Goal: Task Accomplishment & Management: Manage account settings

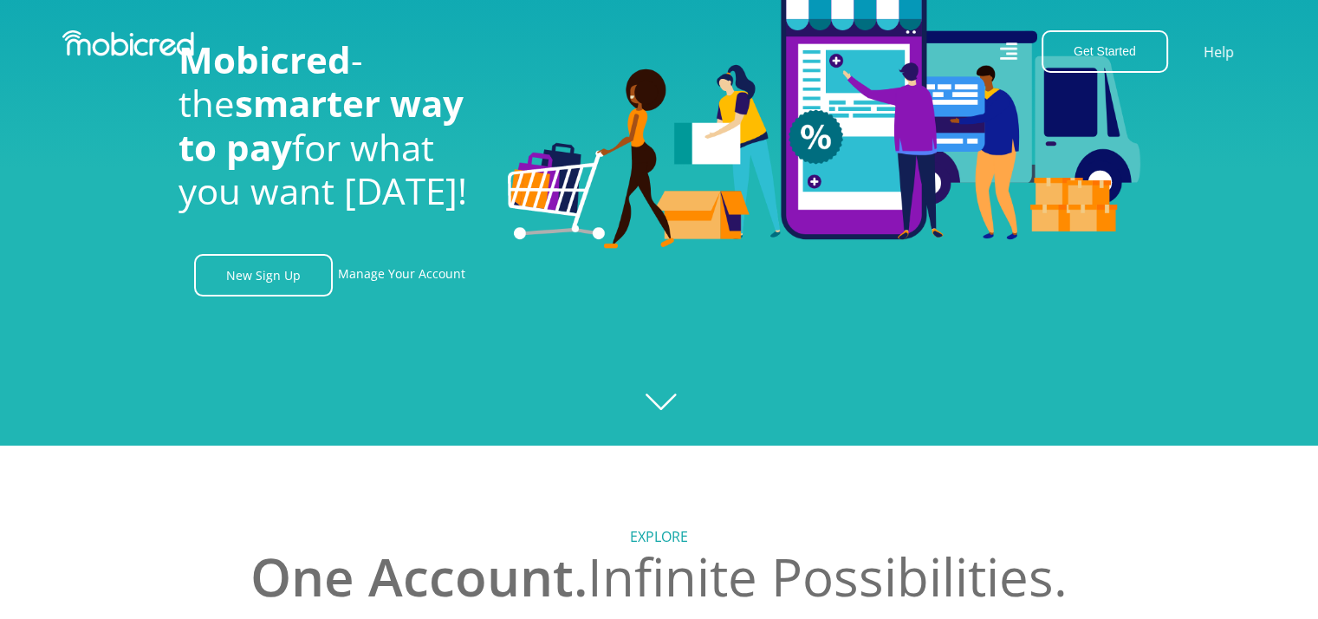
scroll to position [173, 0]
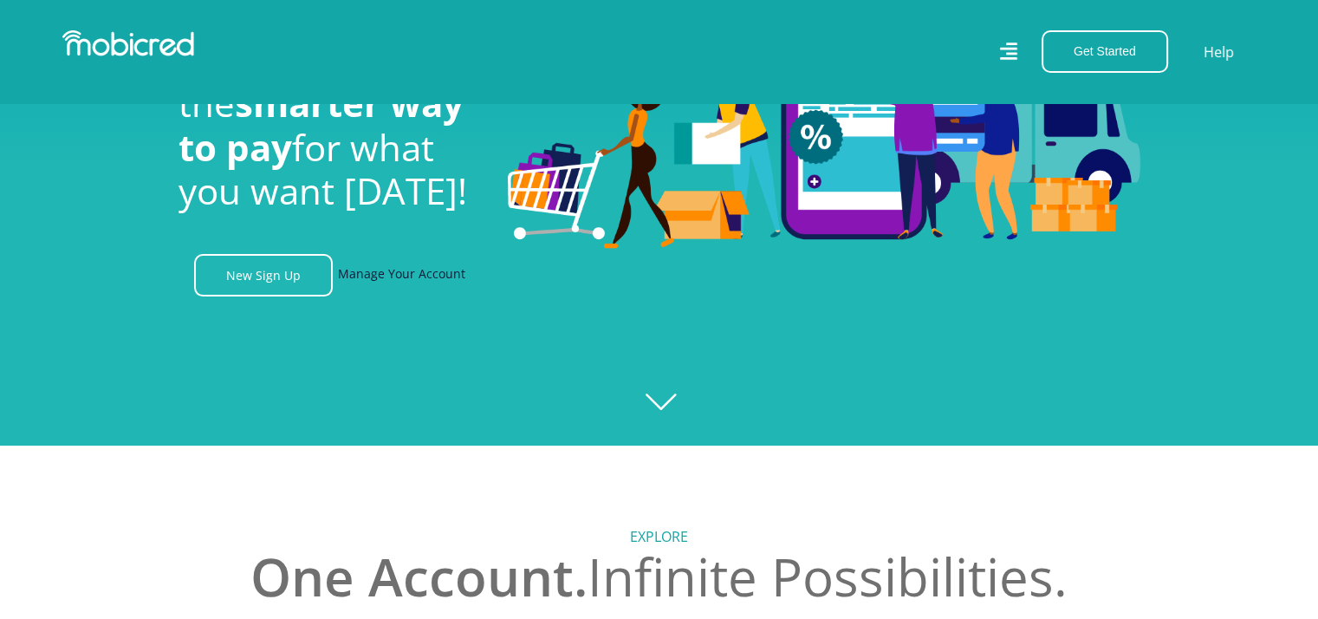
click at [413, 276] on link "Manage Your Account" at bounding box center [401, 275] width 127 height 42
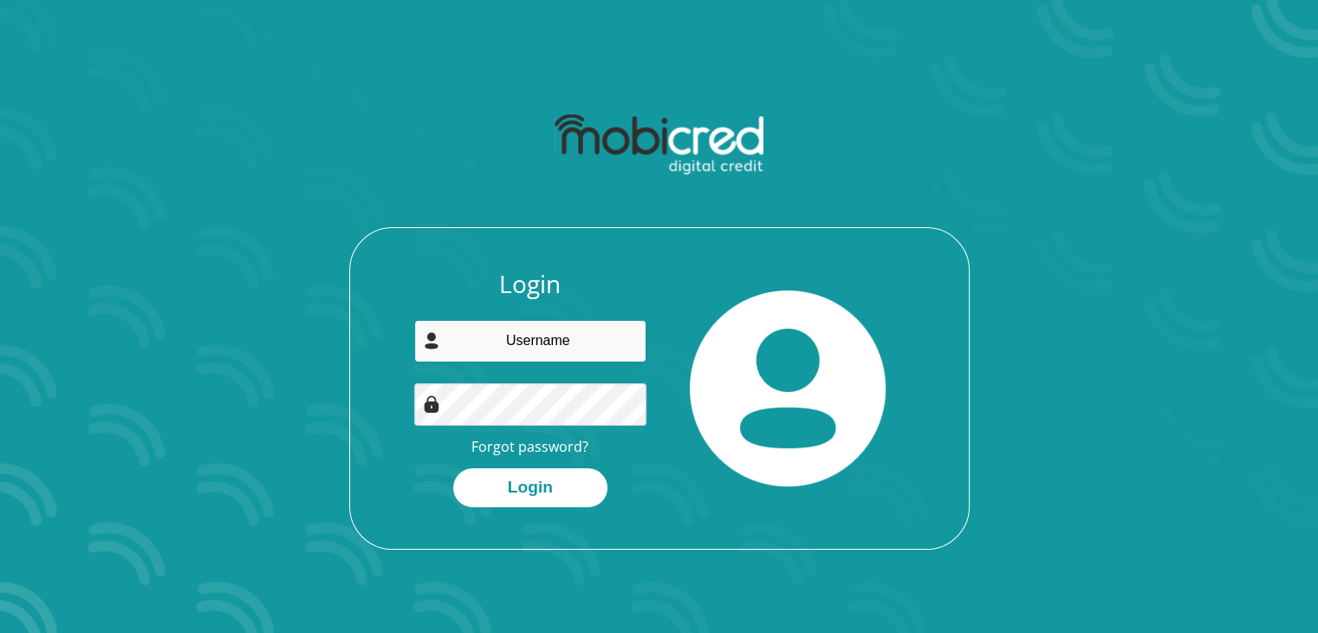
click at [544, 333] on input "email" at bounding box center [530, 341] width 232 height 42
type input "deyaunreturner@gmail.com"
click at [453, 468] on button "Login" at bounding box center [530, 487] width 154 height 39
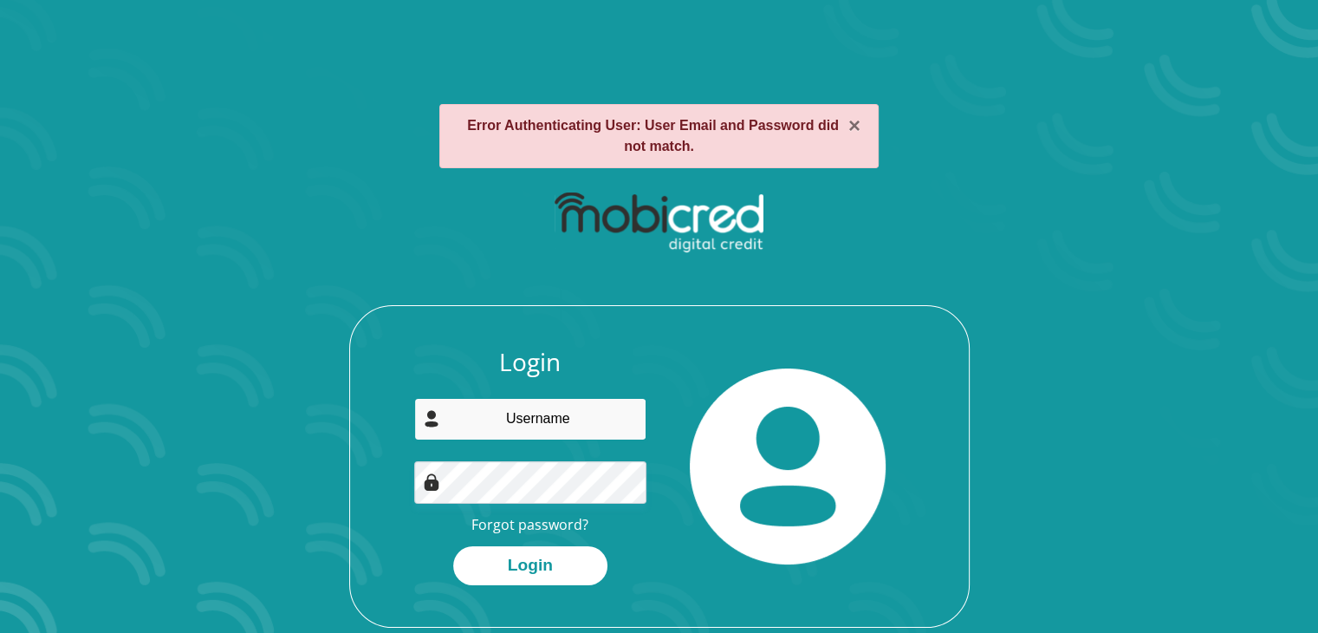
click at [555, 410] on input "email" at bounding box center [530, 419] width 232 height 42
type input "deyaunreturner@gmail.com"
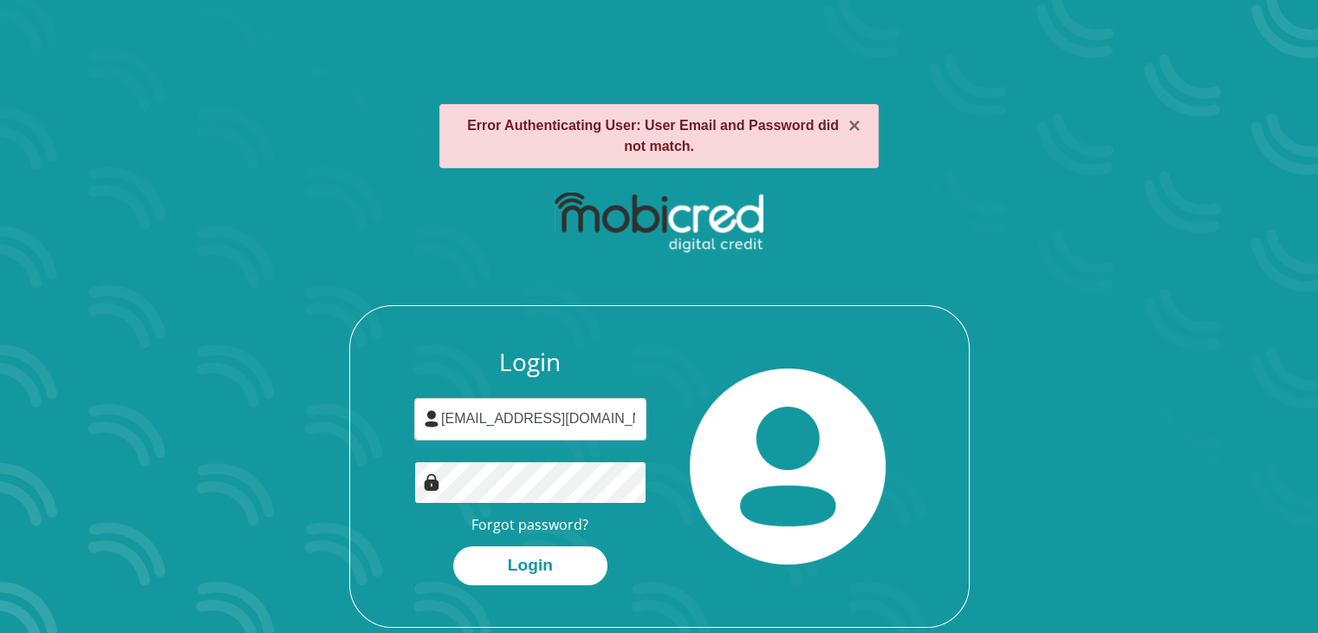
click at [453, 546] on button "Login" at bounding box center [530, 565] width 154 height 39
